Goal: Information Seeking & Learning: Learn about a topic

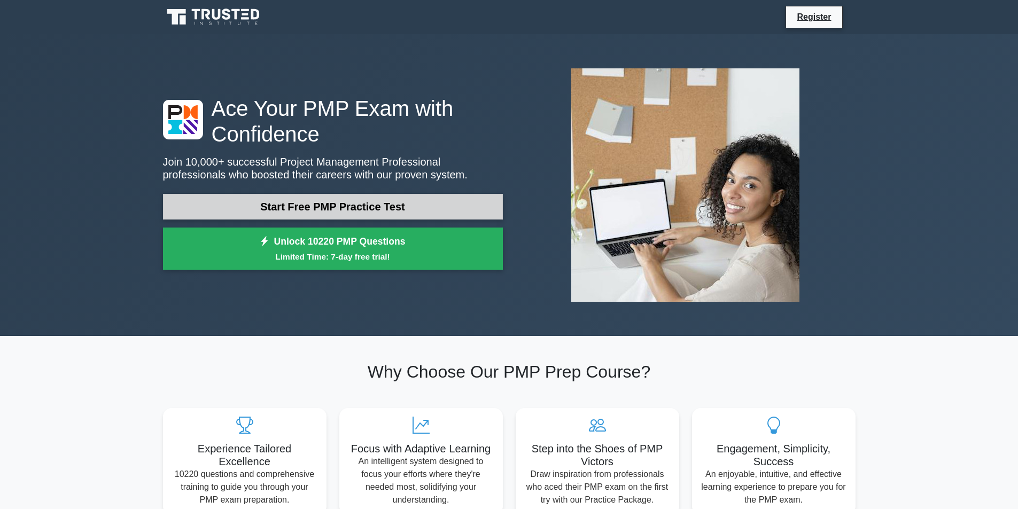
click at [297, 211] on link "Start Free PMP Practice Test" at bounding box center [333, 207] width 340 height 26
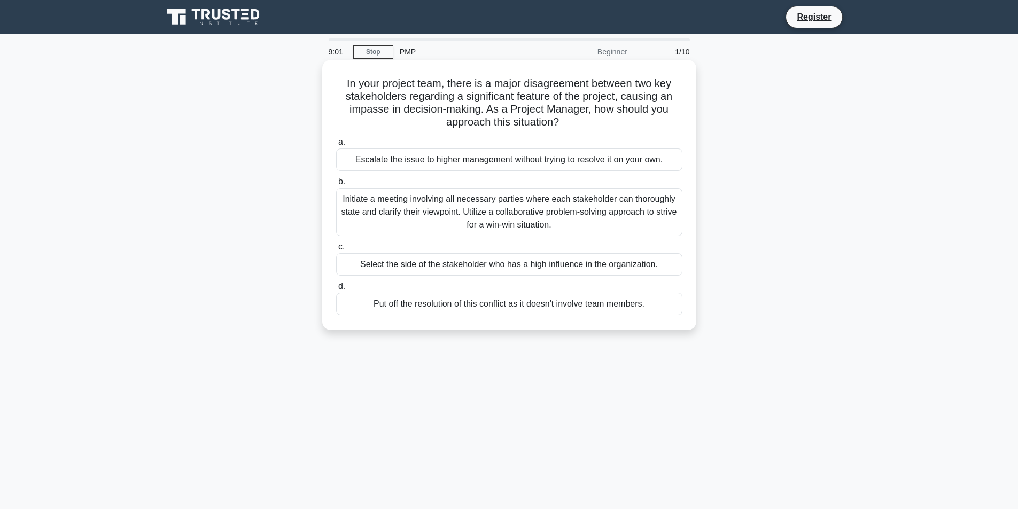
click at [455, 211] on div "Initiate a meeting involving all necessary parties where each stakeholder can t…" at bounding box center [509, 212] width 346 height 48
click at [336, 185] on input "b. Initiate a meeting involving all necessary parties where each stakeholder ca…" at bounding box center [336, 181] width 0 height 7
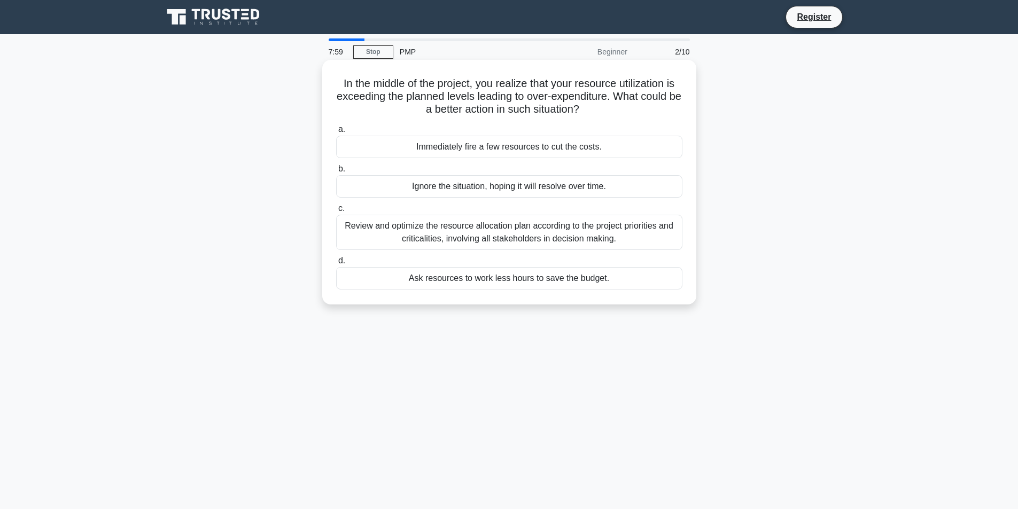
click at [488, 232] on div "Review and optimize the resource allocation plan according to the project prior…" at bounding box center [509, 232] width 346 height 35
click at [336, 212] on input "c. Review and optimize the resource allocation plan according to the project pr…" at bounding box center [336, 208] width 0 height 7
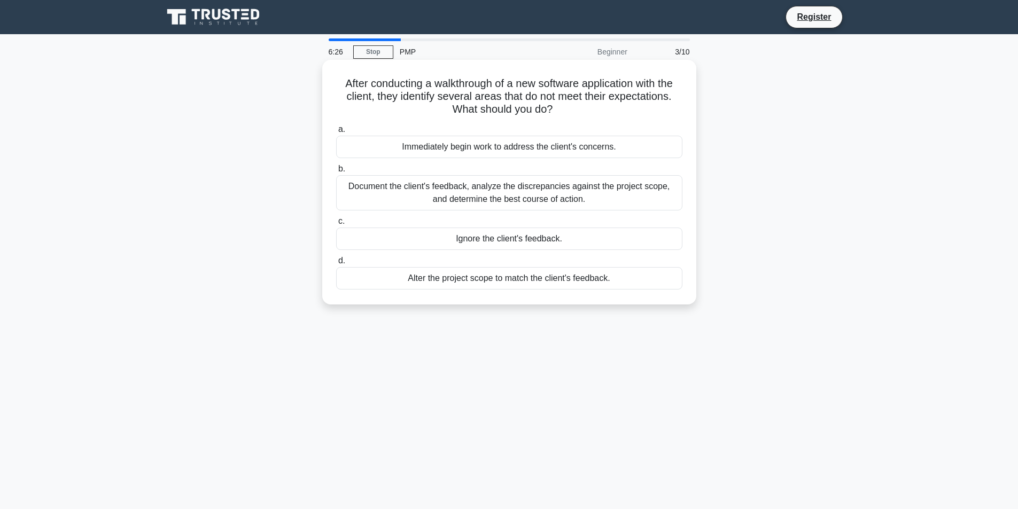
click at [531, 193] on div "Document the client's feedback, analyze the discrepancies against the project s…" at bounding box center [509, 192] width 346 height 35
click at [336, 173] on input "b. Document the client's feedback, analyze the discrepancies against the projec…" at bounding box center [336, 169] width 0 height 7
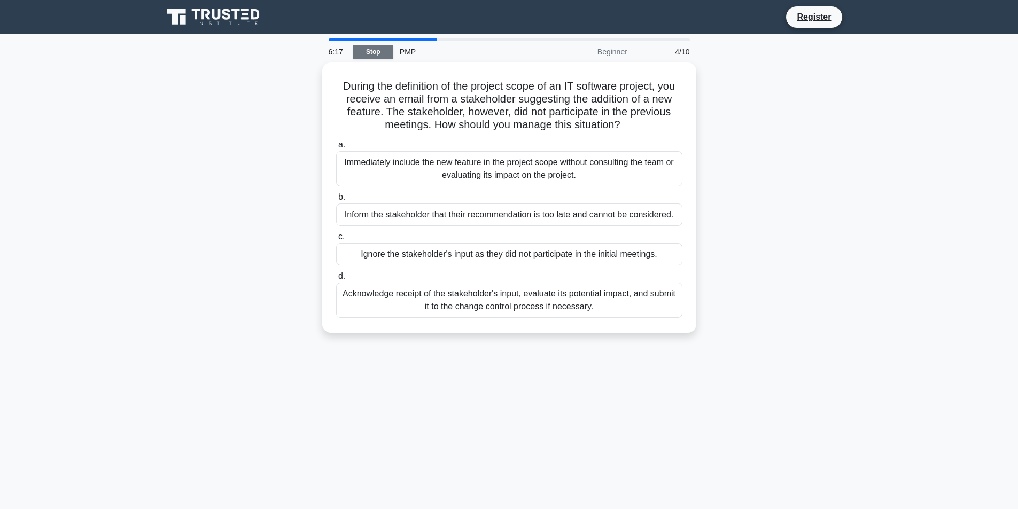
click at [370, 51] on link "Stop" at bounding box center [373, 51] width 40 height 13
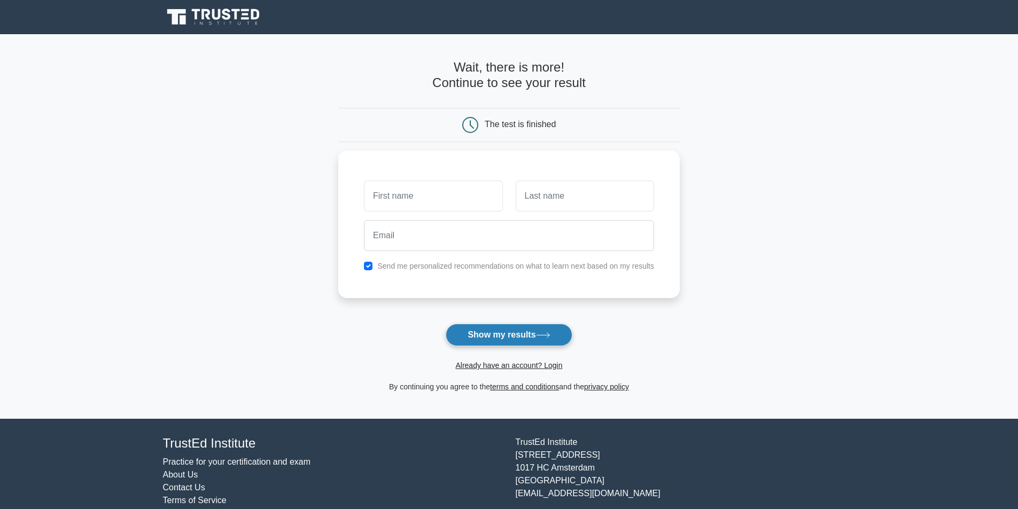
click at [508, 336] on button "Show my results" at bounding box center [509, 335] width 126 height 22
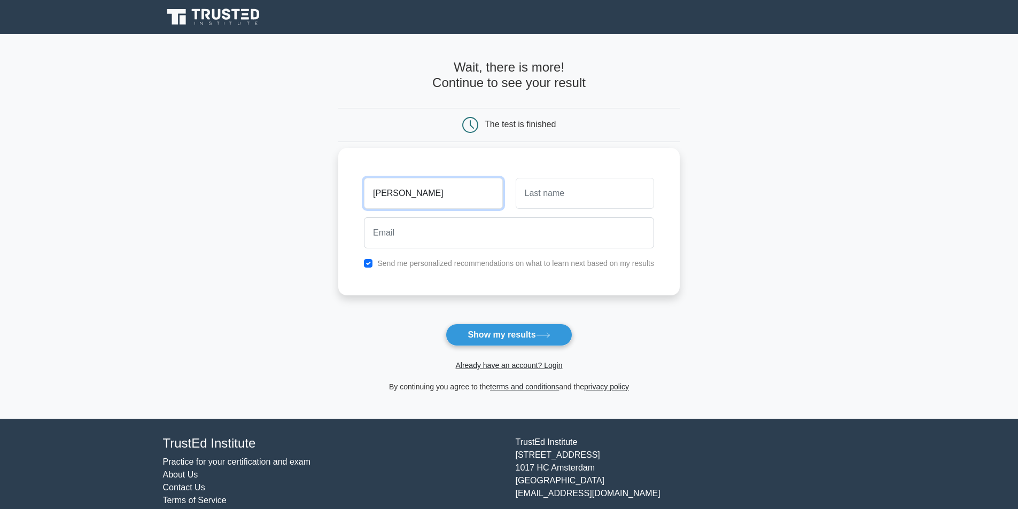
type input "[PERSON_NAME]"
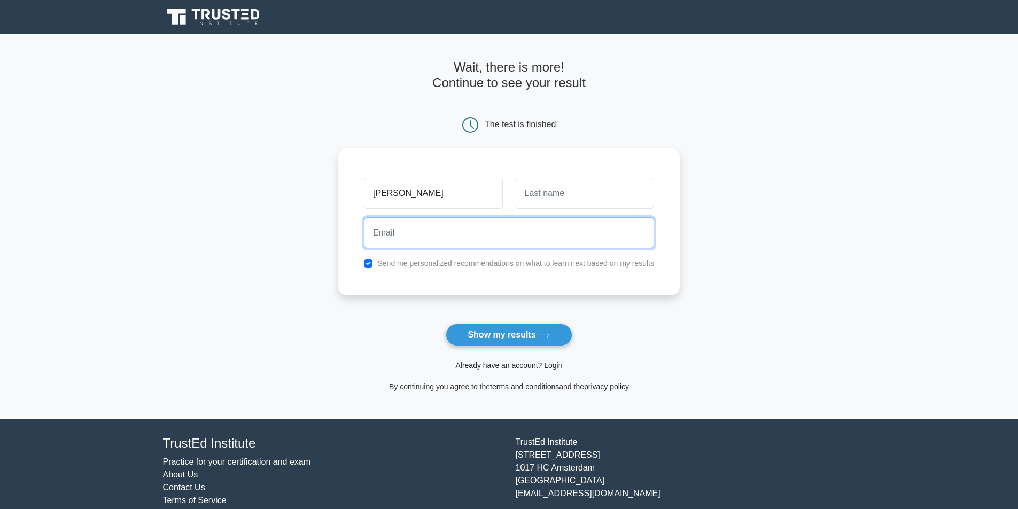
click at [427, 231] on input "email" at bounding box center [509, 232] width 290 height 31
type input "8630375926"
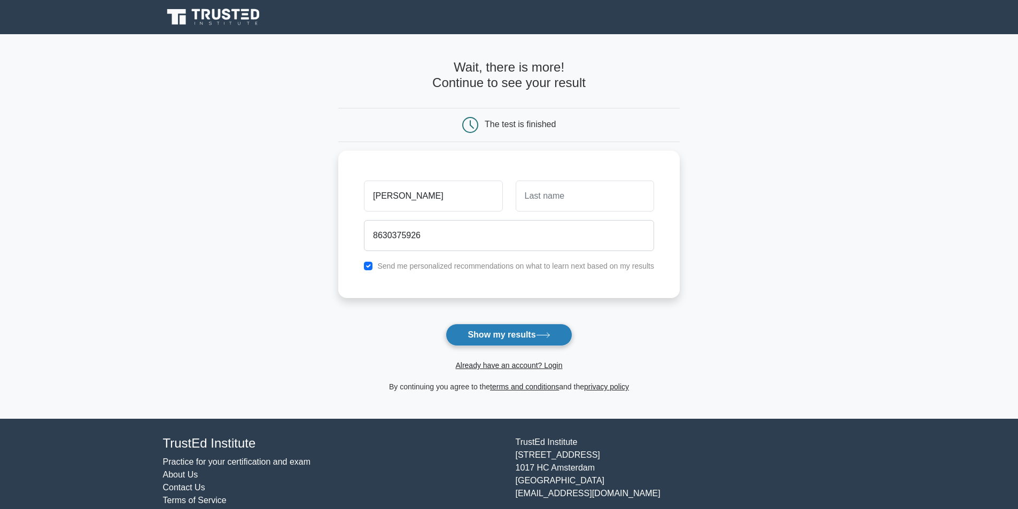
click at [487, 329] on button "Show my results" at bounding box center [509, 335] width 126 height 22
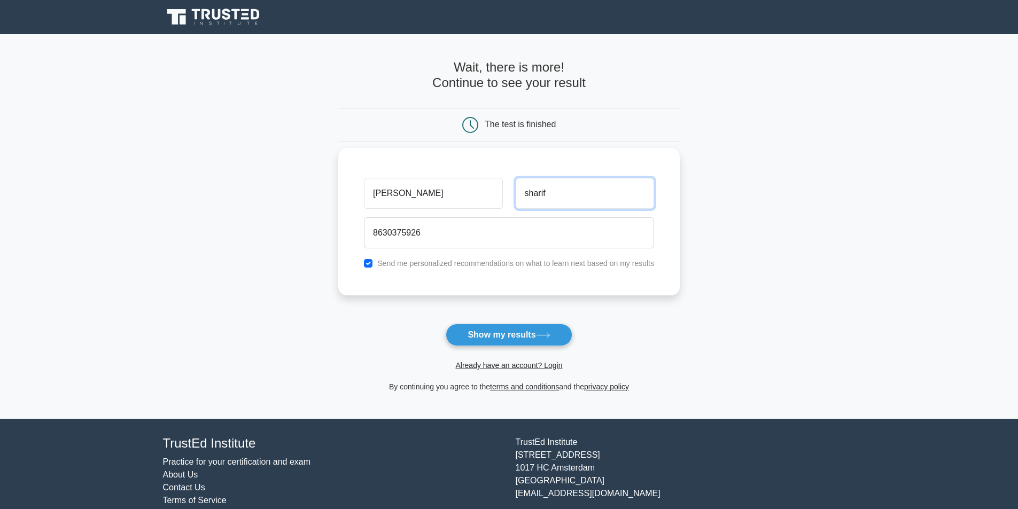
type input "sharif"
click at [446, 324] on button "Show my results" at bounding box center [509, 335] width 126 height 22
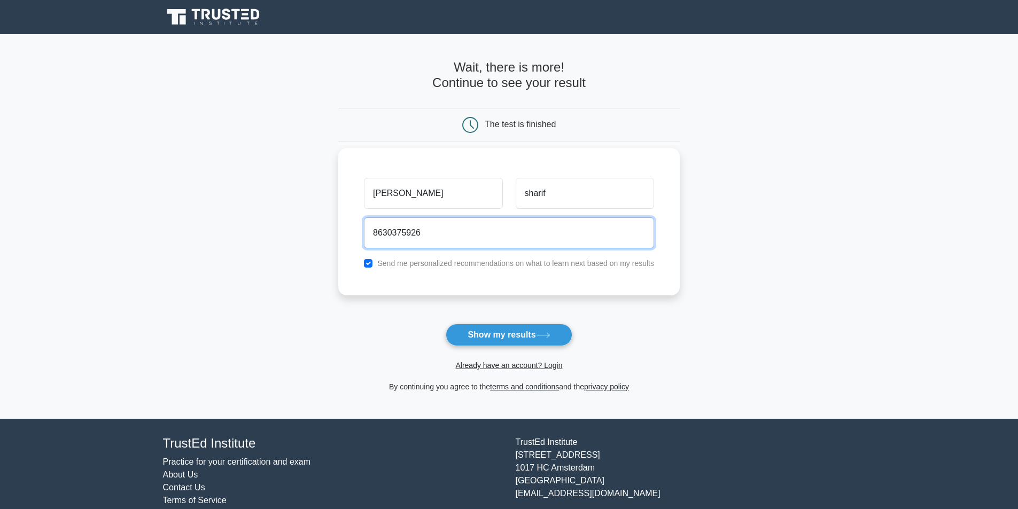
click at [461, 232] on input "8630375926" at bounding box center [509, 232] width 290 height 31
type input "8"
type input "[EMAIL_ADDRESS][DOMAIN_NAME]"
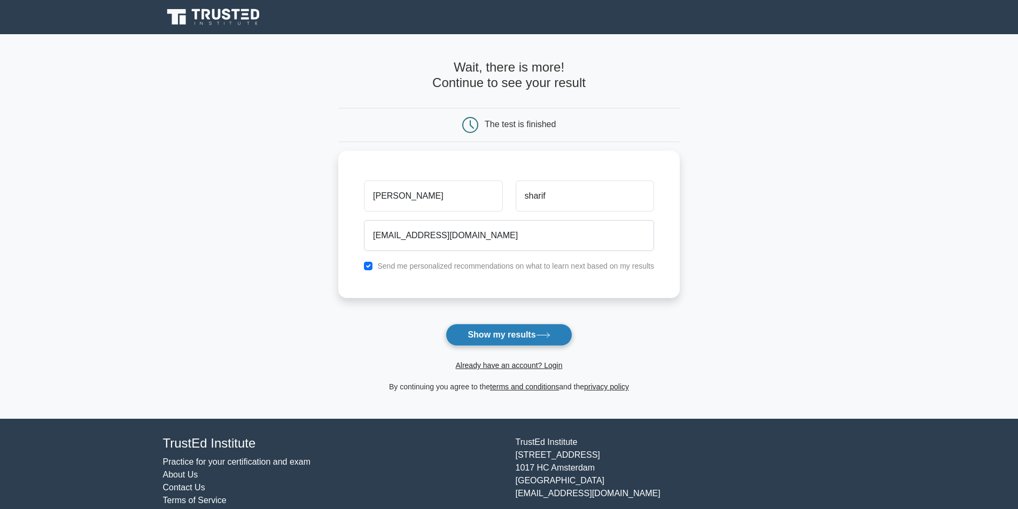
click at [509, 334] on button "Show my results" at bounding box center [509, 335] width 126 height 22
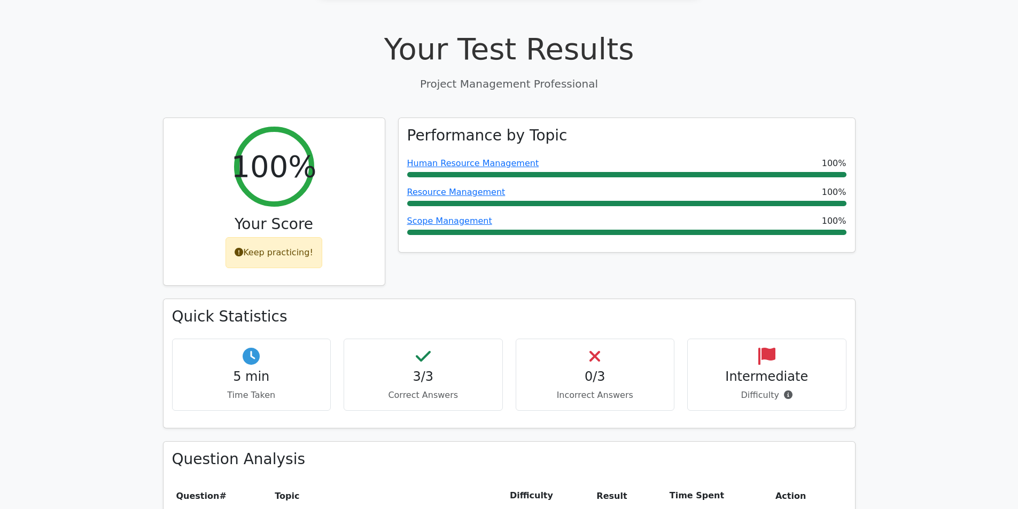
scroll to position [321, 0]
